Goal: Task Accomplishment & Management: Use online tool/utility

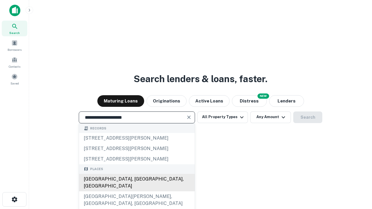
click at [137, 191] on div "[GEOGRAPHIC_DATA], [GEOGRAPHIC_DATA], [GEOGRAPHIC_DATA]" at bounding box center [137, 182] width 116 height 17
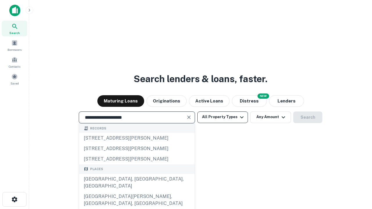
type input "**********"
click at [223, 117] on button "All Property Types" at bounding box center [222, 118] width 51 height 12
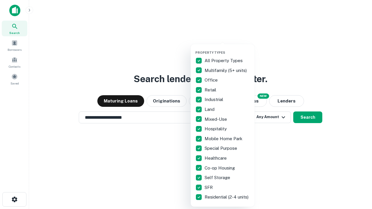
click at [227, 49] on button "button" at bounding box center [227, 49] width 64 height 0
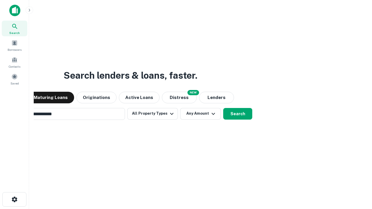
scroll to position [9, 0]
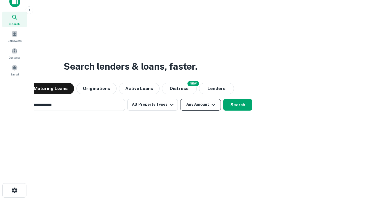
click at [180, 99] on button "Any Amount" at bounding box center [200, 105] width 41 height 12
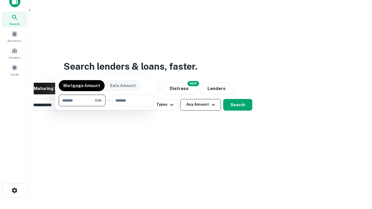
scroll to position [9, 0]
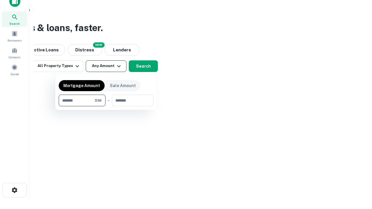
type input "*******"
click at [106, 106] on button "button" at bounding box center [106, 106] width 95 height 0
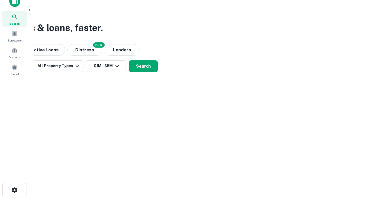
scroll to position [3, 107]
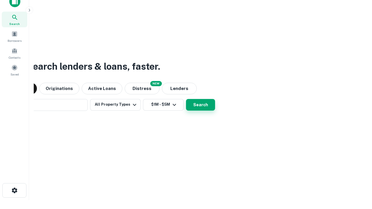
click at [186, 99] on button "Search" at bounding box center [200, 105] width 29 height 12
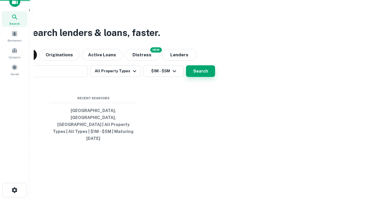
scroll to position [15, 164]
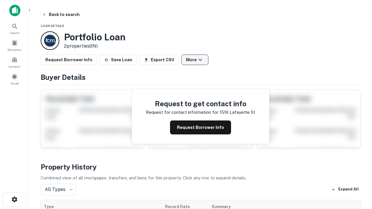
click at [195, 60] on button "More" at bounding box center [194, 60] width 27 height 10
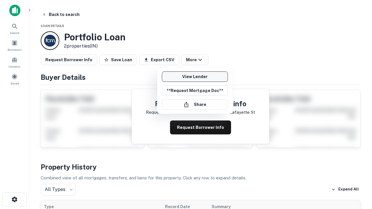
click at [195, 77] on link "View Lender" at bounding box center [195, 76] width 66 height 10
